Goal: Information Seeking & Learning: Learn about a topic

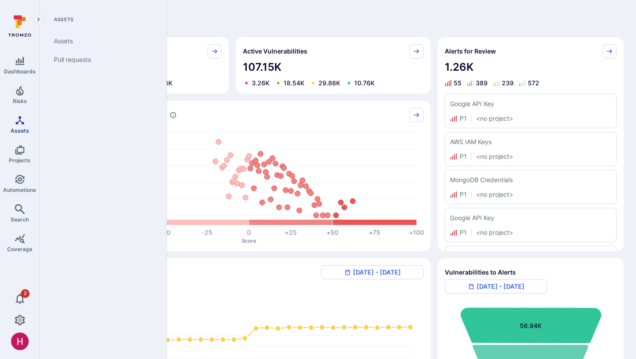
click at [18, 125] on icon "Assets" at bounding box center [20, 120] width 11 height 11
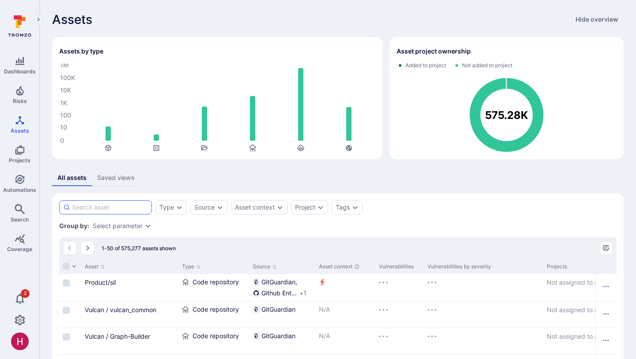
click at [127, 208] on input at bounding box center [110, 207] width 76 height 9
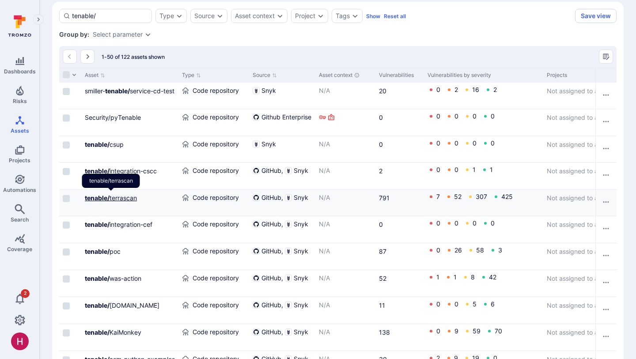
type input "tenable/"
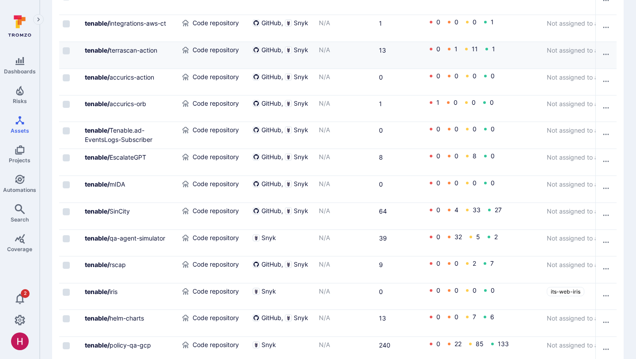
scroll to position [1294, 0]
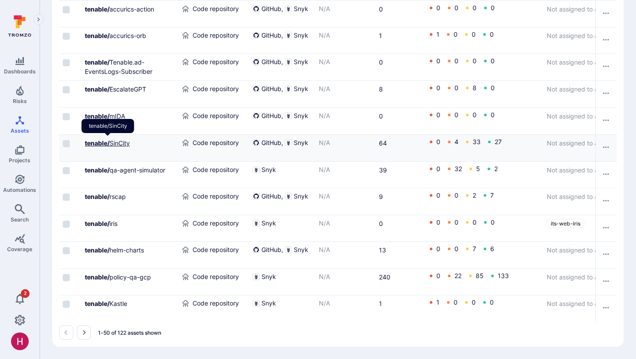
click at [123, 145] on link "tenable/ SinCity" at bounding box center [107, 143] width 45 height 8
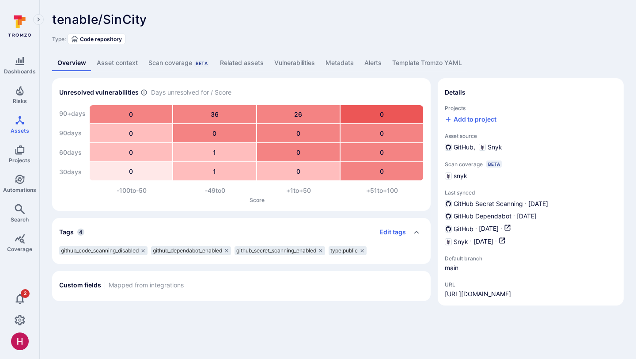
click at [297, 61] on link "Vulnerabilities" at bounding box center [294, 63] width 51 height 16
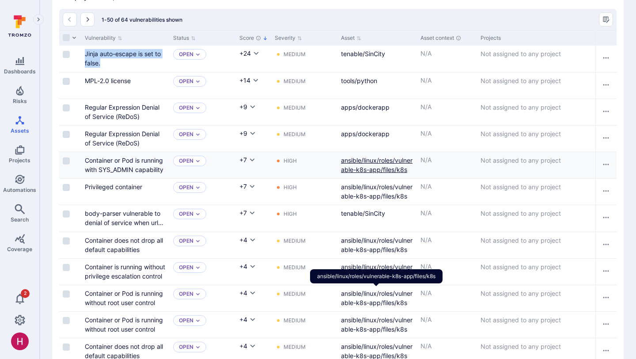
scroll to position [138, 0]
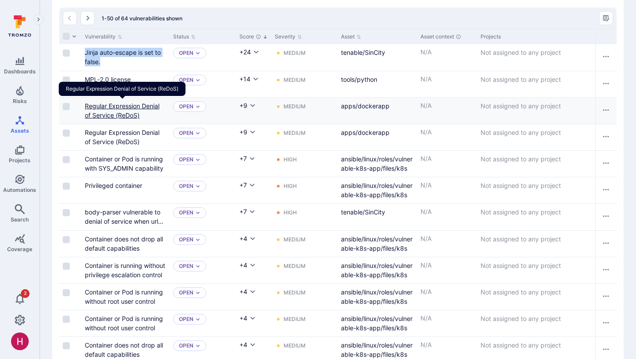
click at [125, 111] on link "Regular Expression Denial of Service (ReDoS)" at bounding box center [122, 110] width 75 height 17
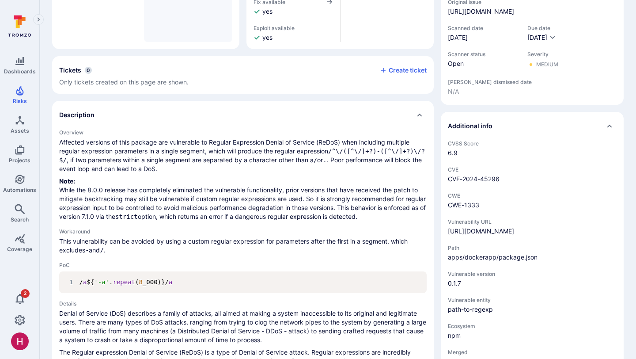
scroll to position [191, 0]
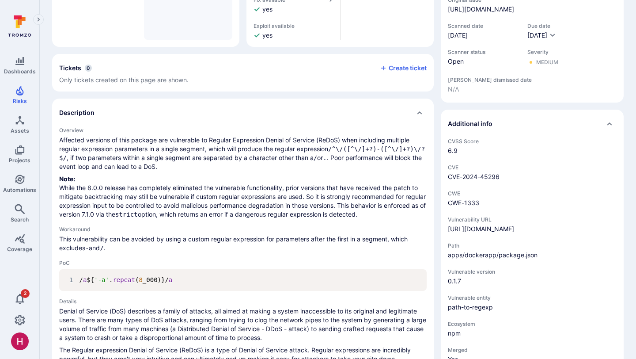
click at [490, 259] on span "apps/dockerapp/package.json" at bounding box center [532, 255] width 169 height 9
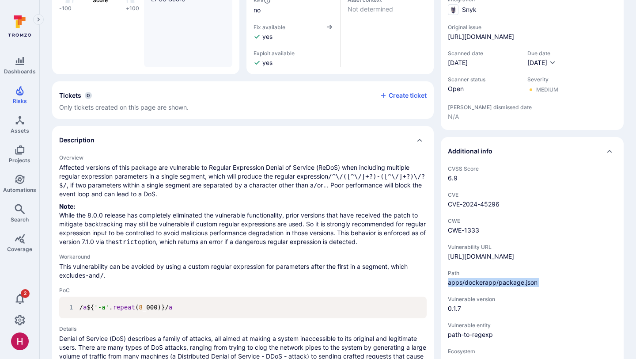
scroll to position [166, 0]
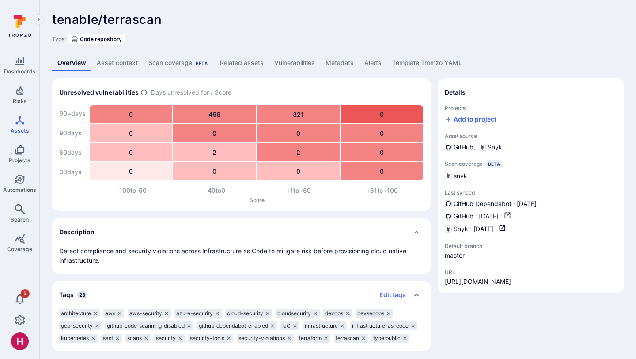
click at [289, 63] on link "Vulnerabilities" at bounding box center [294, 63] width 51 height 16
